Goal: Task Accomplishment & Management: Complete application form

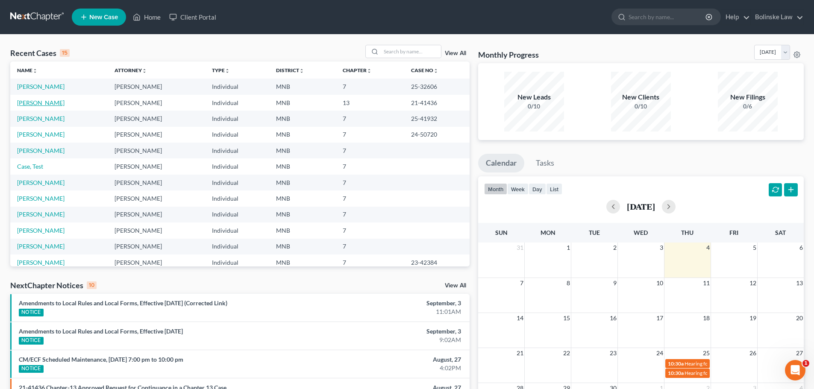
click at [28, 102] on link "[PERSON_NAME]" at bounding box center [40, 102] width 47 height 7
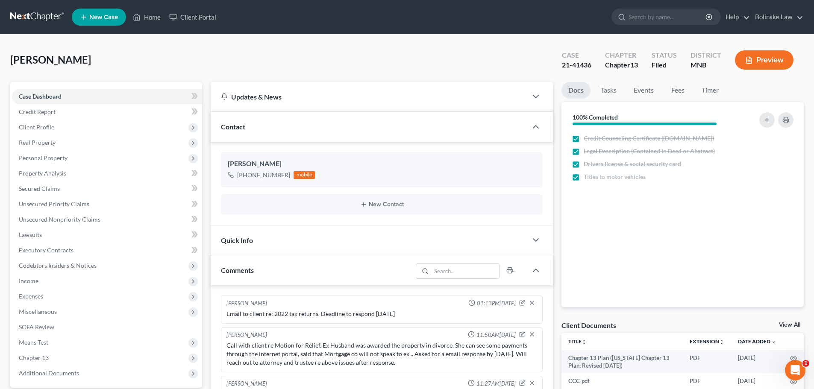
scroll to position [61, 0]
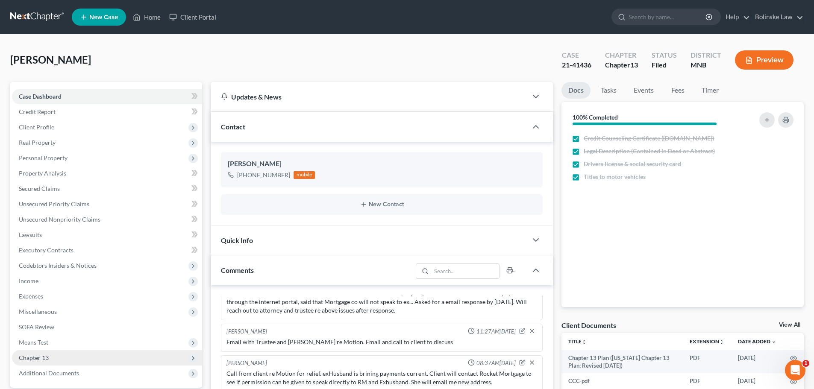
click at [64, 356] on span "Chapter 13" at bounding box center [107, 357] width 190 height 15
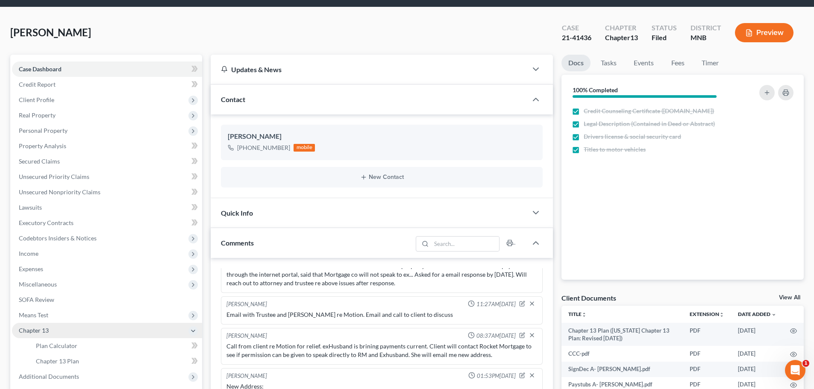
scroll to position [43, 0]
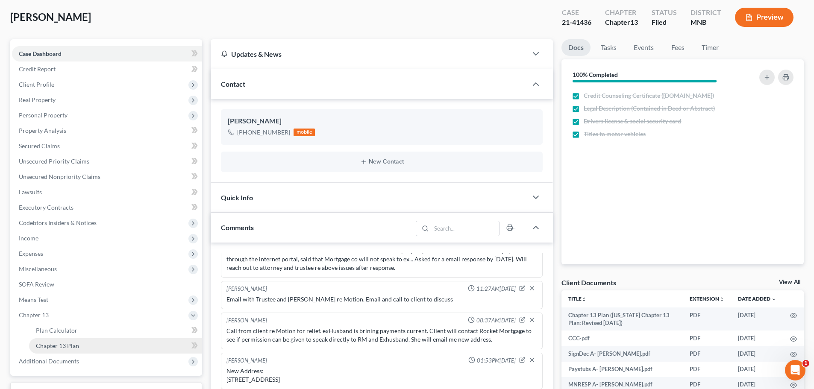
click at [83, 346] on link "Chapter 13 Plan" at bounding box center [115, 345] width 173 height 15
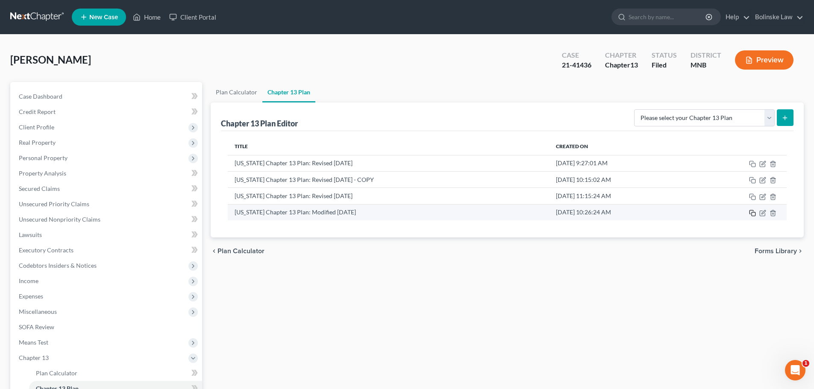
click at [753, 212] on icon "button" at bounding box center [752, 213] width 7 height 7
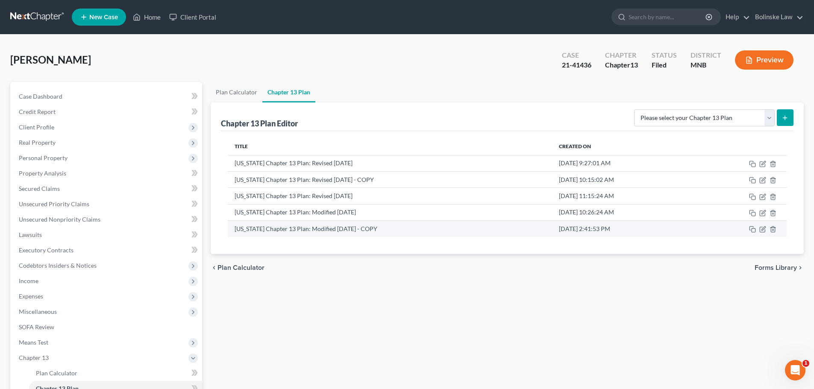
click at [358, 228] on td "[US_STATE] Chapter 13 Plan: Modified [DATE] - COPY" at bounding box center [390, 229] width 324 height 16
click at [763, 229] on icon "button" at bounding box center [763, 229] width 4 height 4
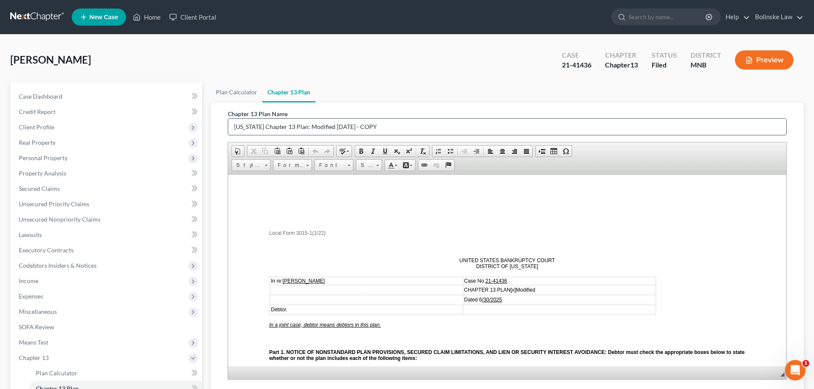
drag, startPoint x: 384, startPoint y: 128, endPoint x: 360, endPoint y: 126, distance: 23.6
click at [360, 126] on input "[US_STATE] Chapter 13 Plan: Modified [DATE] - COPY" at bounding box center [507, 127] width 558 height 16
type input "[US_STATE] Chapter 13 Plan: Modified [DATE] v2"
click at [649, 216] on p at bounding box center [507, 219] width 476 height 8
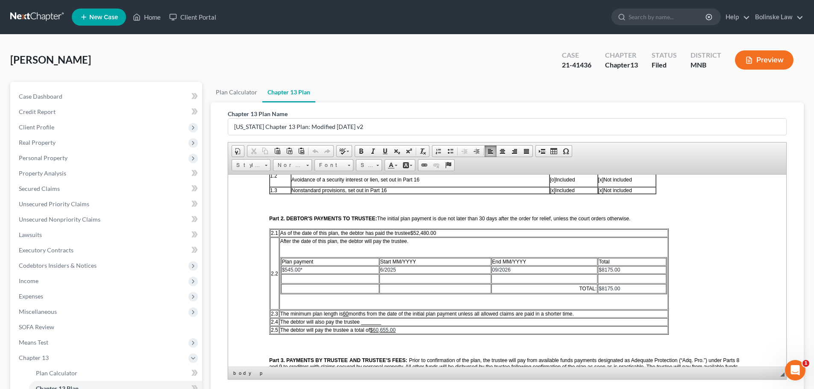
scroll to position [214, 0]
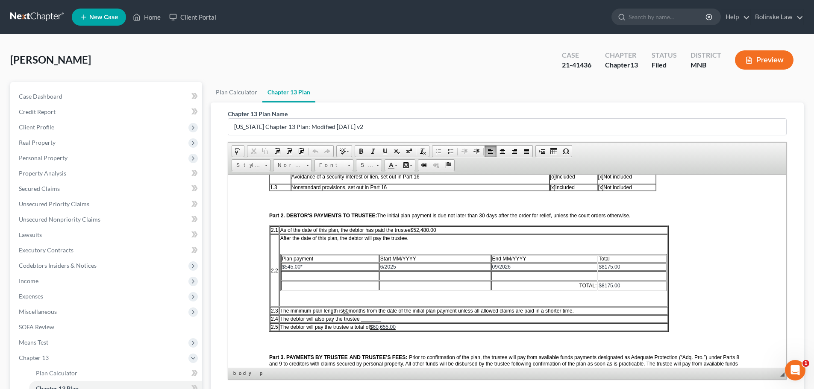
click at [496, 266] on span "09/2026" at bounding box center [501, 267] width 18 height 6
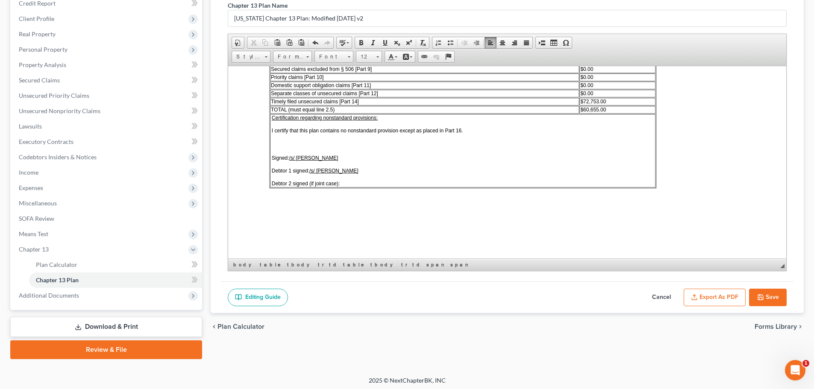
scroll to position [111, 0]
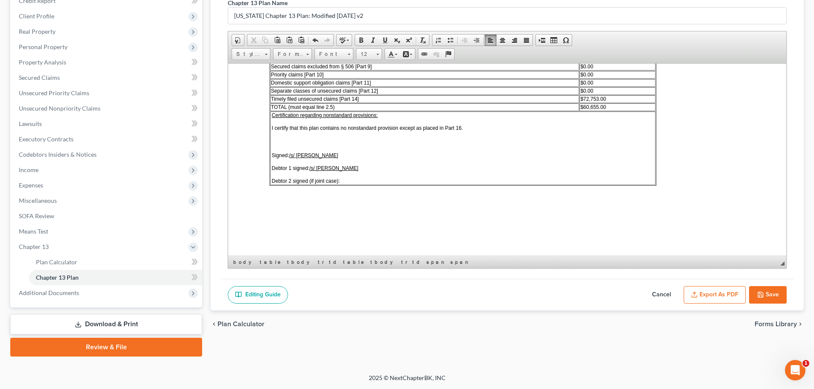
click at [769, 293] on button "Save" at bounding box center [768, 295] width 38 height 18
click at [762, 293] on icon "button" at bounding box center [760, 294] width 5 height 5
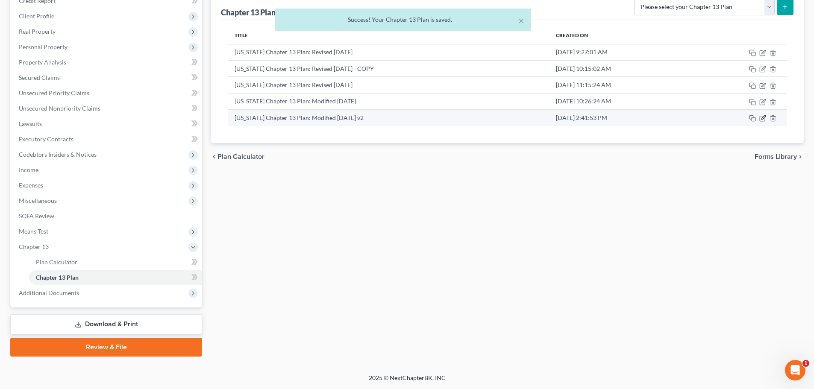
click at [761, 117] on icon "button" at bounding box center [762, 118] width 7 height 7
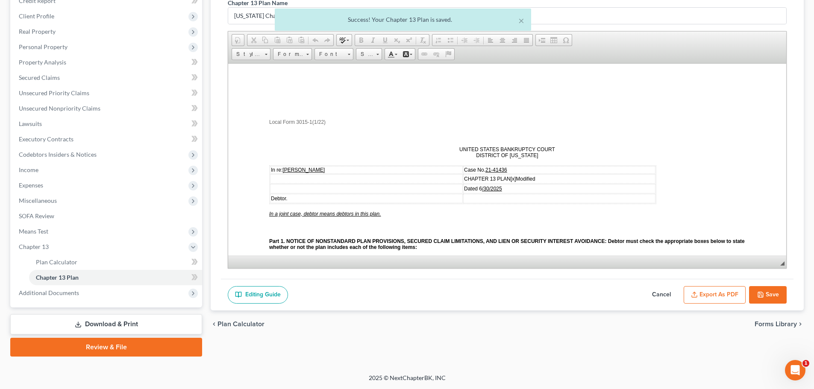
scroll to position [0, 0]
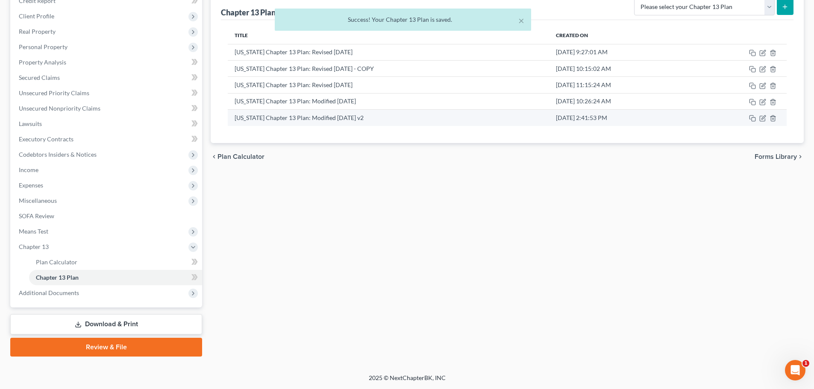
click at [691, 120] on td "[DATE] 2:41:53 PM" at bounding box center [621, 118] width 144 height 16
click at [763, 119] on icon "button" at bounding box center [763, 118] width 4 height 4
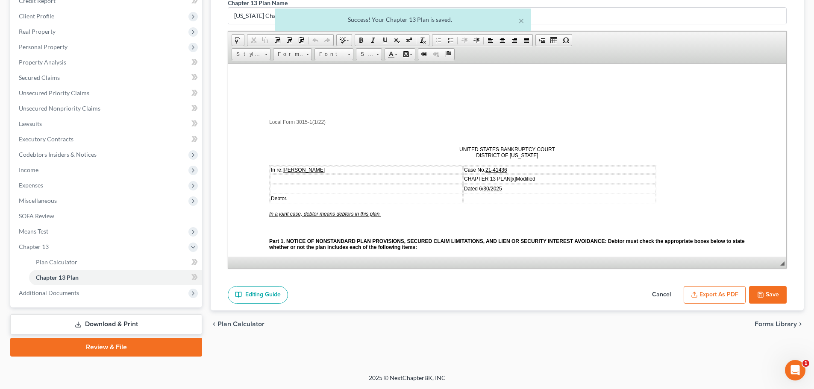
click at [718, 296] on button "Export as PDF" at bounding box center [714, 295] width 62 height 18
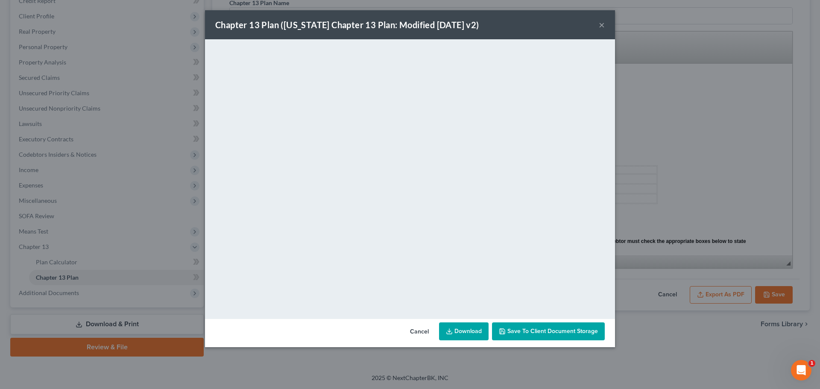
click at [460, 332] on link "Download" at bounding box center [464, 332] width 50 height 18
click at [598, 25] on div "Chapter 13 Plan ([US_STATE] Chapter 13 Plan: Modified [DATE] v2) ×" at bounding box center [410, 24] width 410 height 29
click at [602, 23] on button "×" at bounding box center [602, 25] width 6 height 10
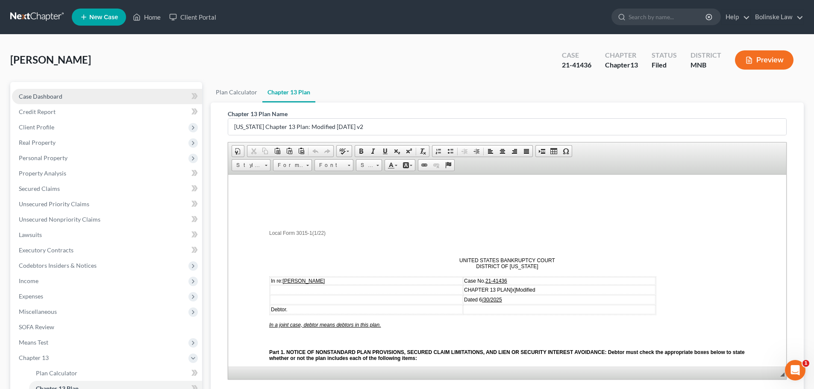
click at [39, 94] on span "Case Dashboard" at bounding box center [41, 96] width 44 height 7
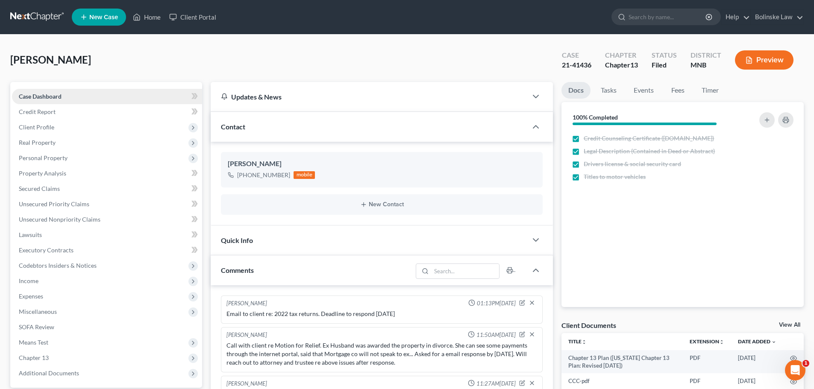
scroll to position [61, 0]
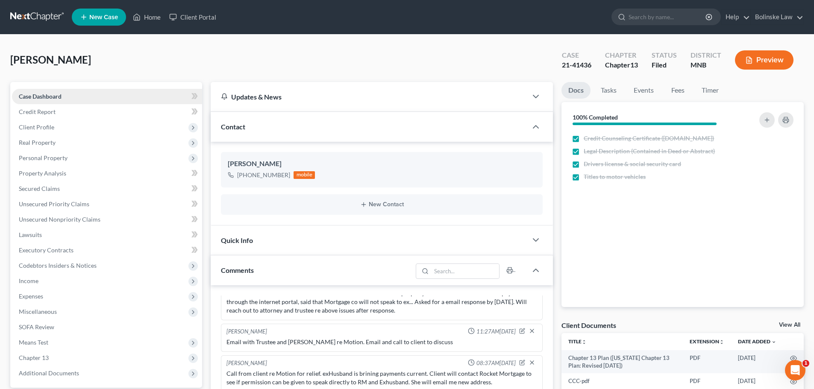
click at [65, 94] on link "Case Dashboard" at bounding box center [107, 96] width 190 height 15
click at [64, 144] on span "Real Property" at bounding box center [107, 142] width 190 height 15
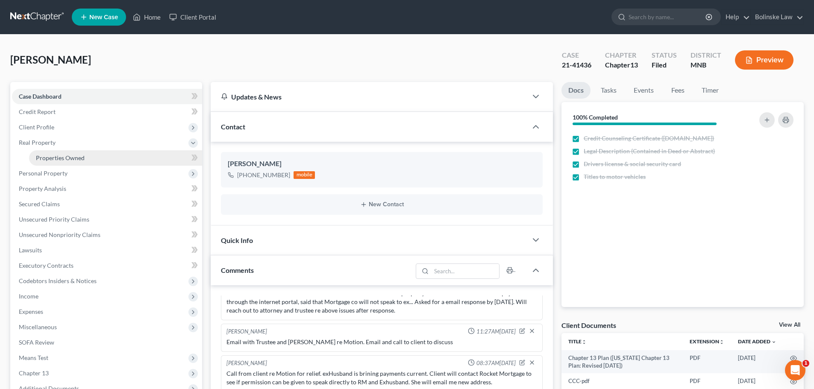
click at [70, 152] on link "Properties Owned" at bounding box center [115, 157] width 173 height 15
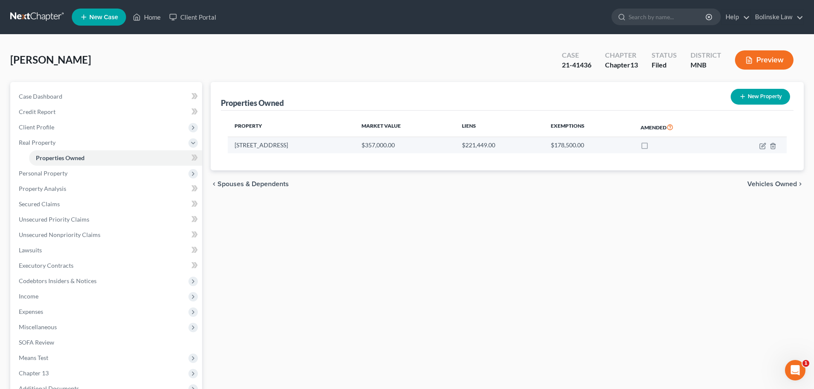
click at [245, 146] on td "[STREET_ADDRESS]" at bounding box center [291, 145] width 127 height 16
click at [762, 144] on icon "button" at bounding box center [762, 146] width 5 height 5
select select "24"
select select "3"
select select "0"
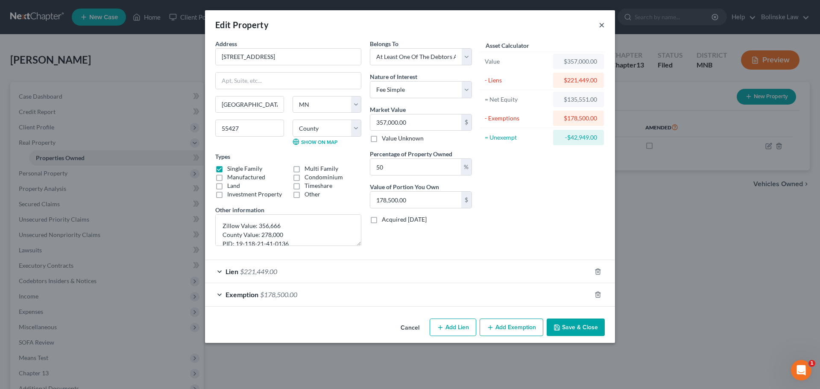
click at [601, 22] on button "×" at bounding box center [602, 25] width 6 height 10
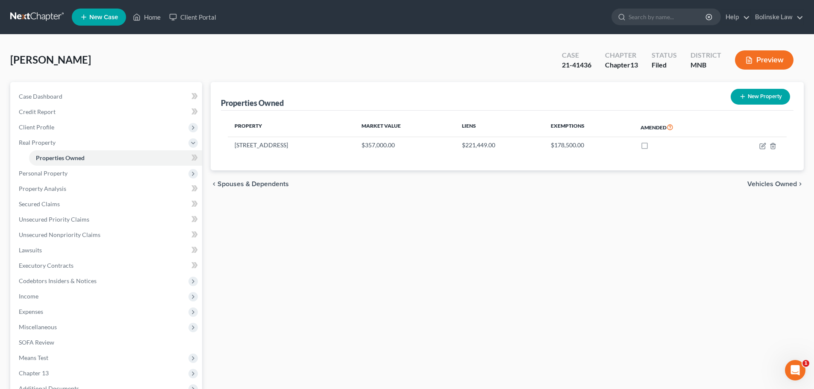
click at [27, 13] on link at bounding box center [37, 16] width 55 height 15
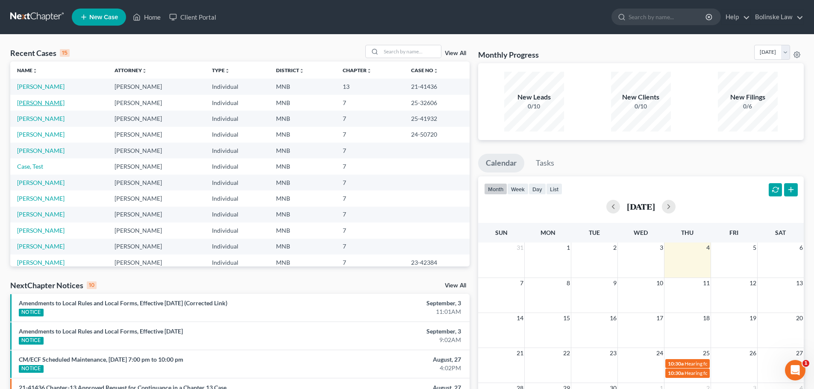
click at [36, 103] on link "[PERSON_NAME]" at bounding box center [40, 102] width 47 height 7
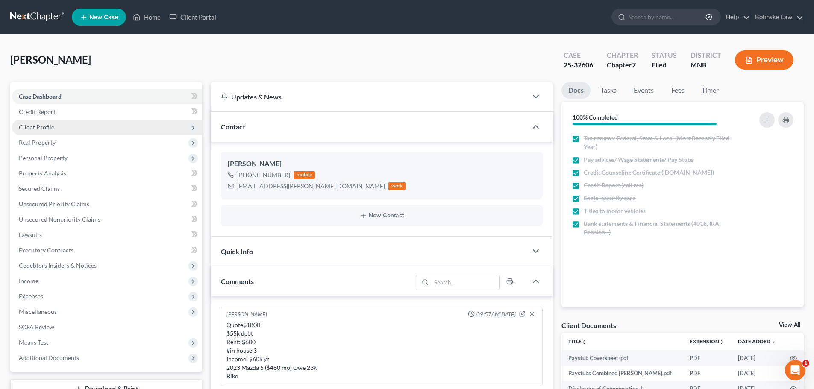
click at [56, 127] on span "Client Profile" at bounding box center [107, 127] width 190 height 15
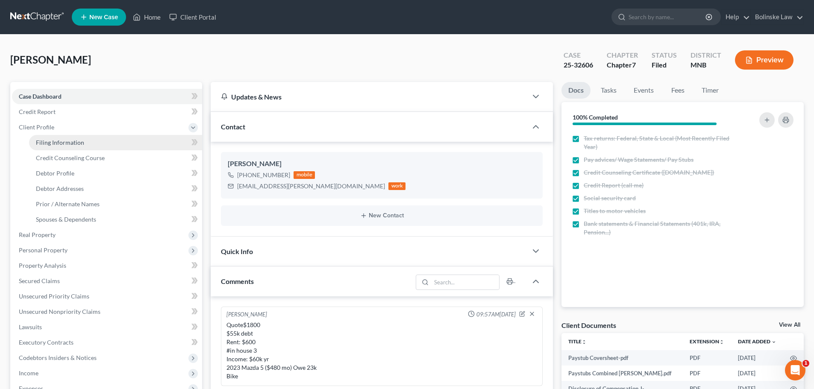
click at [67, 141] on span "Filing Information" at bounding box center [60, 142] width 48 height 7
select select "1"
select select "0"
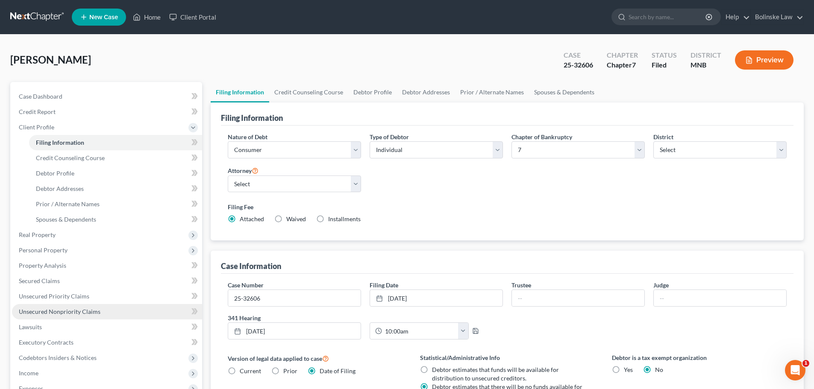
click at [64, 312] on span "Unsecured Nonpriority Claims" at bounding box center [60, 311] width 82 height 7
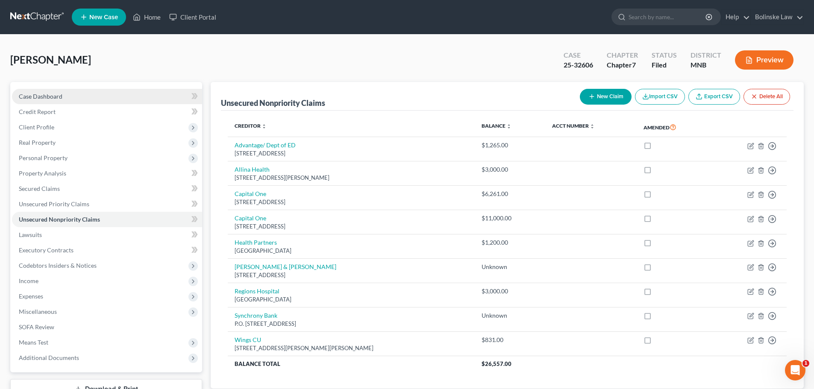
click at [94, 97] on link "Case Dashboard" at bounding box center [107, 96] width 190 height 15
